Goal: Find specific page/section: Find specific page/section

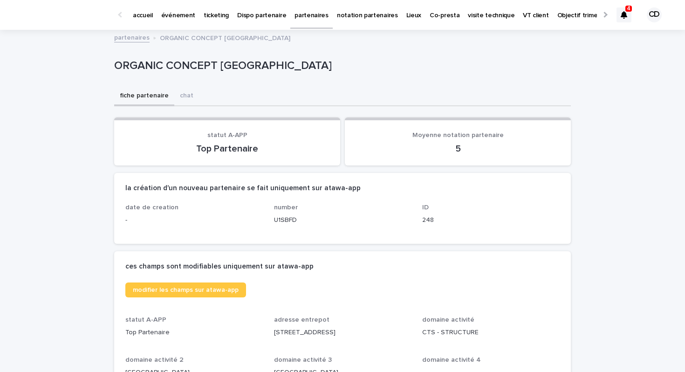
click at [624, 14] on icon at bounding box center [623, 14] width 7 height 7
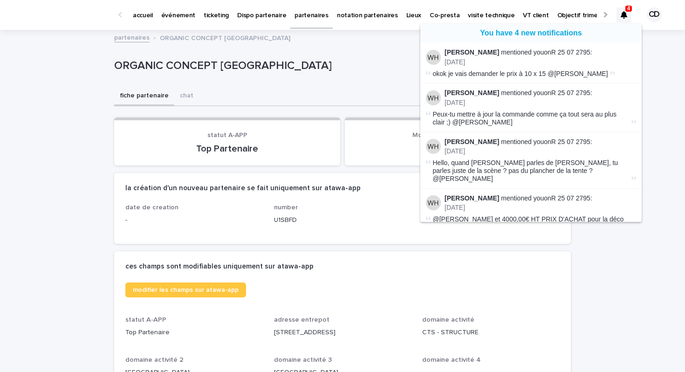
click at [563, 34] on link "You have 4 new notifications" at bounding box center [531, 33] width 102 height 8
click at [526, 33] on link "You have 4 new notifications" at bounding box center [531, 33] width 102 height 8
click at [562, 49] on link "R 25 07 2795" at bounding box center [570, 51] width 39 height 7
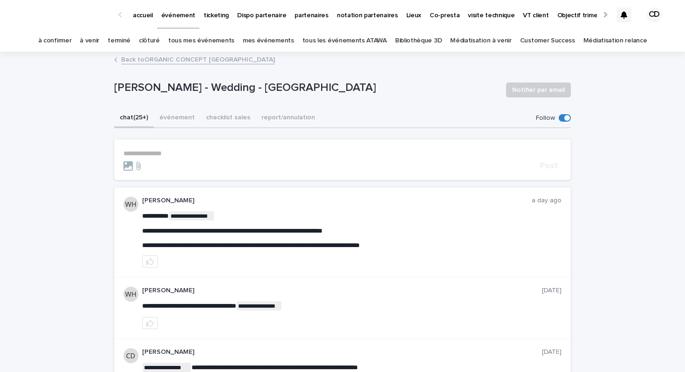
click at [301, 19] on p "partenaires" at bounding box center [311, 10] width 34 height 20
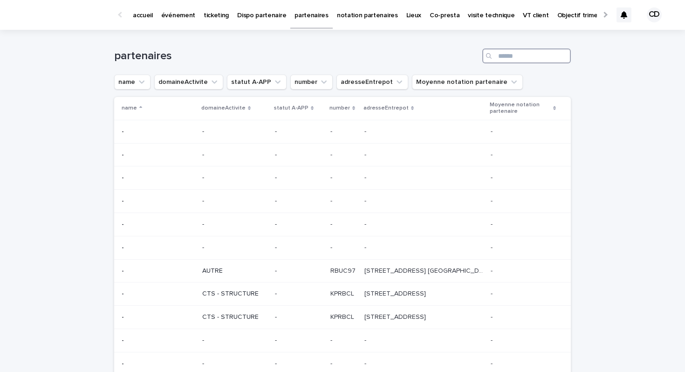
click at [512, 54] on input "Search" at bounding box center [526, 55] width 88 height 15
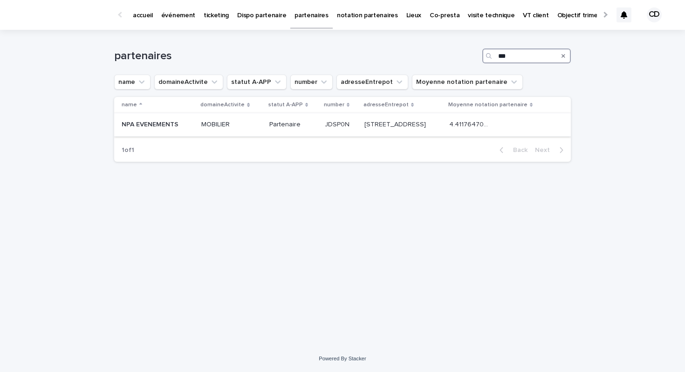
type input "***"
click at [390, 128] on p "[STREET_ADDRESS]" at bounding box center [395, 124] width 63 height 10
